Goal: Task Accomplishment & Management: Use online tool/utility

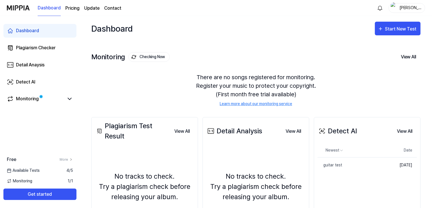
click at [310, 106] on div "Plagiarism Test Result View All Plagiarism Test Result No tracks to check. Try …" at bounding box center [255, 186] width 329 height 161
click at [207, 60] on div "Monitoring Checking Now View All" at bounding box center [255, 57] width 329 height 9
click at [409, 27] on div "Start New Test" at bounding box center [401, 28] width 33 height 7
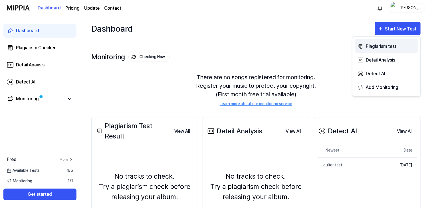
click at [391, 46] on div "Plagiarism test" at bounding box center [391, 46] width 50 height 7
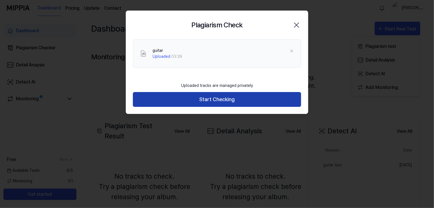
click at [221, 100] on button "Start Checking" at bounding box center [217, 99] width 168 height 15
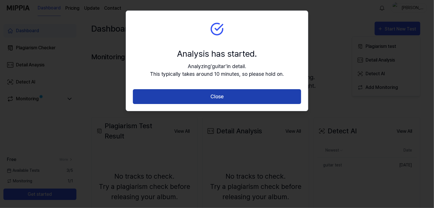
click at [229, 97] on button "Close" at bounding box center [217, 96] width 168 height 15
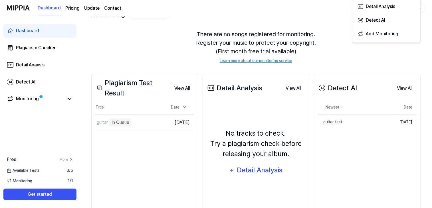
scroll to position [57, 0]
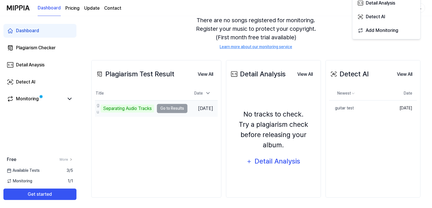
click at [175, 109] on td "guitar Separating Audio Tracks Go to Results" at bounding box center [141, 109] width 92 height 16
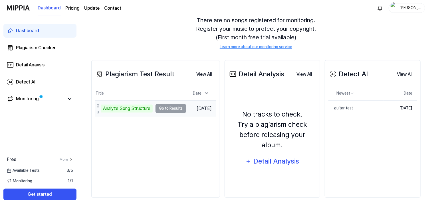
click at [157, 109] on td "guitar Analyze Song Structure Go to Results" at bounding box center [140, 109] width 91 height 16
click at [162, 109] on td "guitar Analyze Song Structure Go to Results" at bounding box center [140, 109] width 91 height 16
click at [167, 109] on td "guitar Analyze Song Structure Go to Results" at bounding box center [140, 109] width 91 height 16
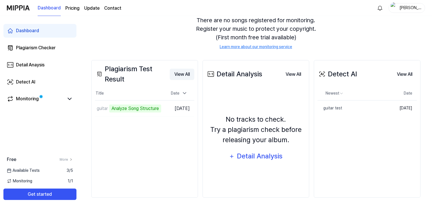
click at [178, 73] on button "View All" at bounding box center [182, 74] width 25 height 11
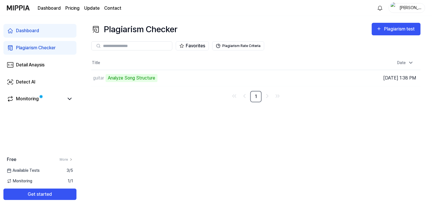
scroll to position [0, 0]
click at [130, 76] on div "Analyze Music Notes" at bounding box center [129, 78] width 47 height 8
click at [27, 97] on div "Monitoring" at bounding box center [27, 99] width 23 height 7
click at [239, 45] on button "Plagiarism Rate Criteria" at bounding box center [238, 45] width 52 height 9
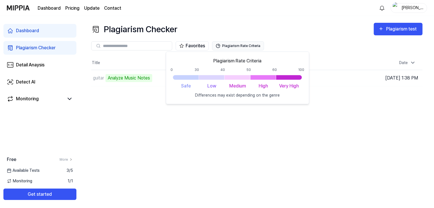
click at [243, 44] on button "Plagiarism Rate Criteria" at bounding box center [238, 45] width 52 height 9
click at [300, 132] on div "Plagiarism Checker Plagiarism test Plagiarism Checker Detail Analysis Detect AI…" at bounding box center [257, 112] width 354 height 192
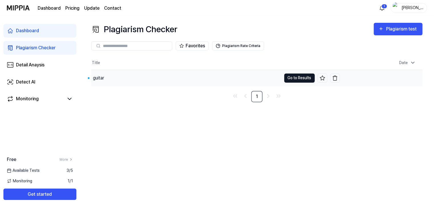
click at [291, 78] on button "Go to Results" at bounding box center [299, 78] width 31 height 9
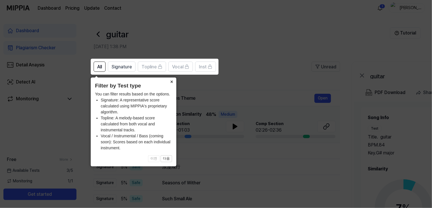
click at [171, 82] on button "×" at bounding box center [171, 82] width 9 height 8
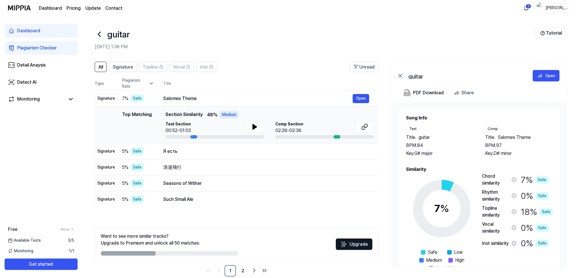
scroll to position [17, 0]
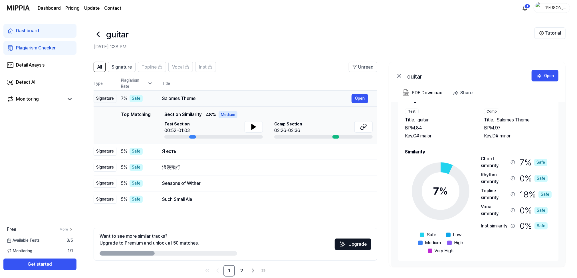
drag, startPoint x: 195, startPoint y: 98, endPoint x: 171, endPoint y: 98, distance: 24.0
click at [171, 98] on div "Salomes Theme" at bounding box center [256, 98] width 189 height 7
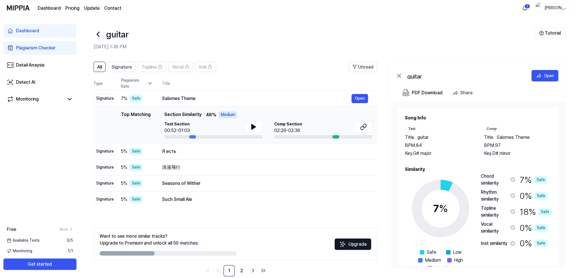
drag, startPoint x: 523, startPoint y: 137, endPoint x: 389, endPoint y: 123, distance: 134.2
click at [432, 138] on div "Title . Salomes Theme" at bounding box center [518, 137] width 68 height 7
